Goal: Task Accomplishment & Management: Complete application form

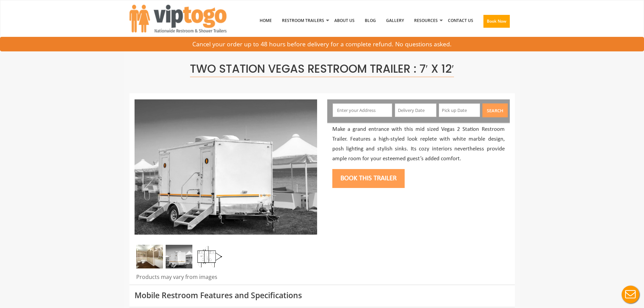
click at [358, 117] on input "text" at bounding box center [361, 110] width 59 height 14
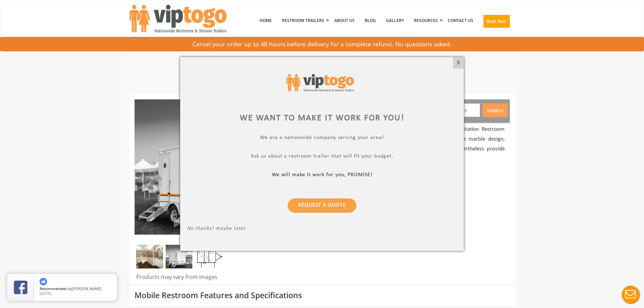
click at [456, 64] on div "X" at bounding box center [458, 62] width 10 height 11
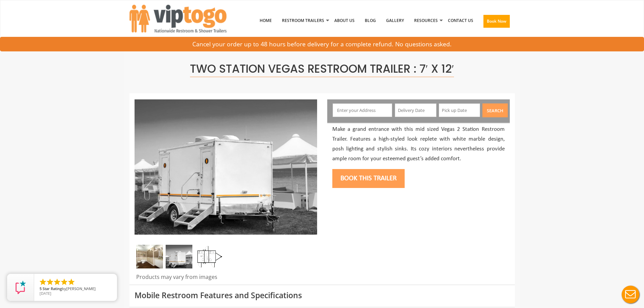
click at [371, 109] on input "text" at bounding box center [361, 110] width 59 height 14
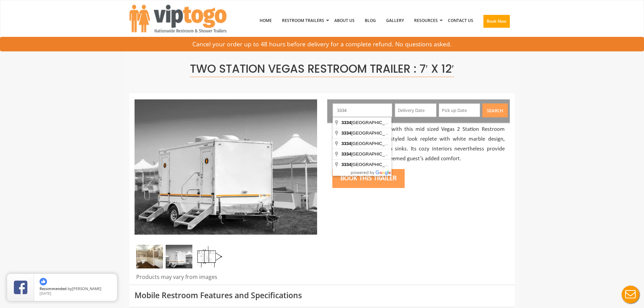
click at [341, 110] on input "3334" at bounding box center [361, 110] width 59 height 14
type input "[GEOGRAPHIC_DATA], [GEOGRAPHIC_DATA]"
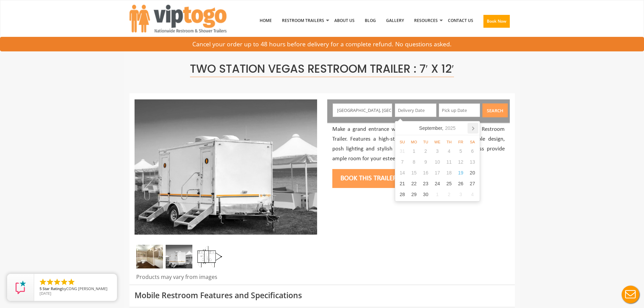
click at [474, 130] on icon at bounding box center [472, 128] width 11 height 11
click at [476, 163] on div "10" at bounding box center [472, 161] width 12 height 11
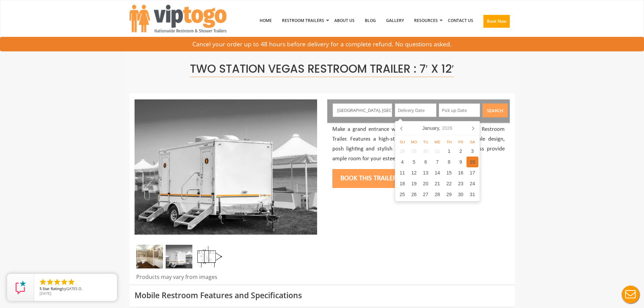
type input "[DATE]"
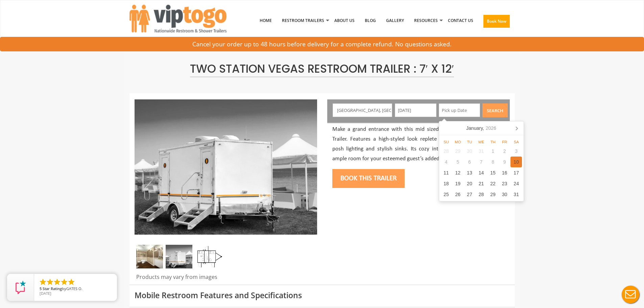
click at [515, 165] on div "10" at bounding box center [516, 161] width 12 height 11
type input "[DATE]"
click at [494, 112] on button "Search" at bounding box center [494, 110] width 25 height 14
